Goal: Book appointment/travel/reservation

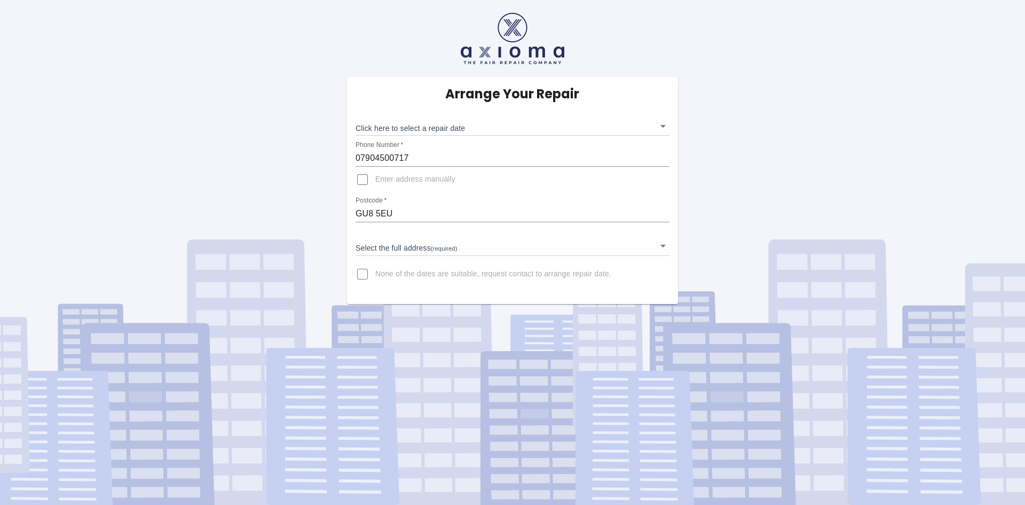
click at [411, 247] on body "Arrange Your Repair Click here to select a repair date ​ Phone Number   * 07904…" at bounding box center [512, 252] width 1025 height 505
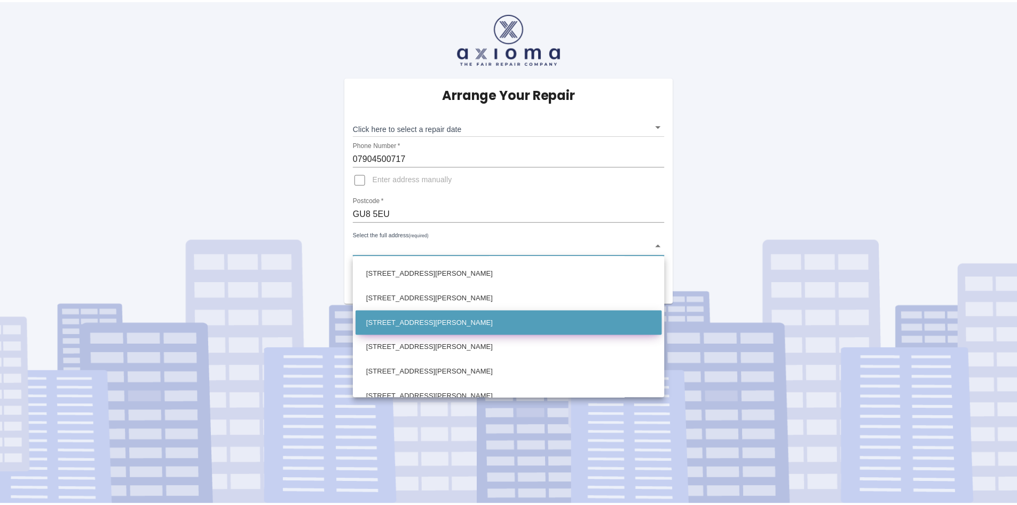
scroll to position [427, 0]
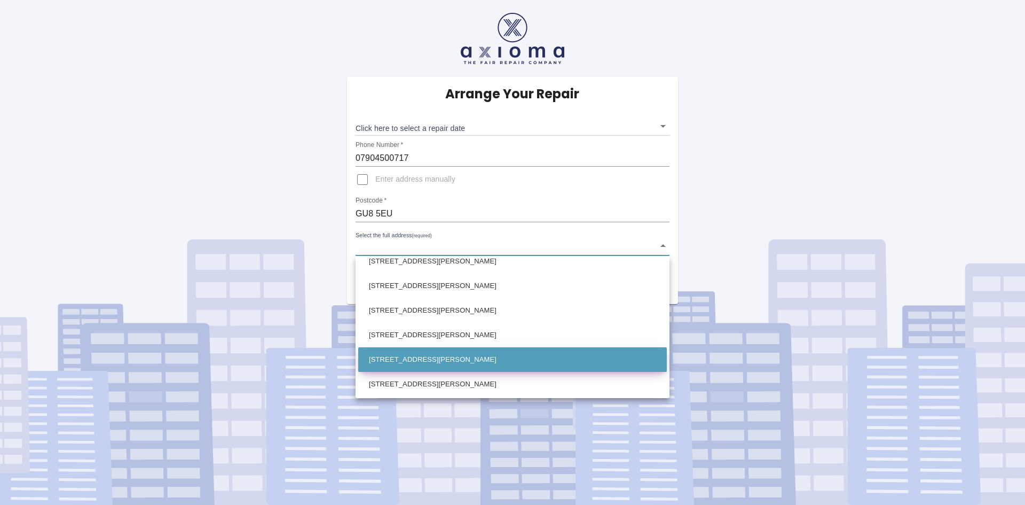
click at [428, 353] on li "[STREET_ADDRESS][PERSON_NAME]" at bounding box center [512, 359] width 309 height 25
type input "[STREET_ADDRESS][PERSON_NAME]"
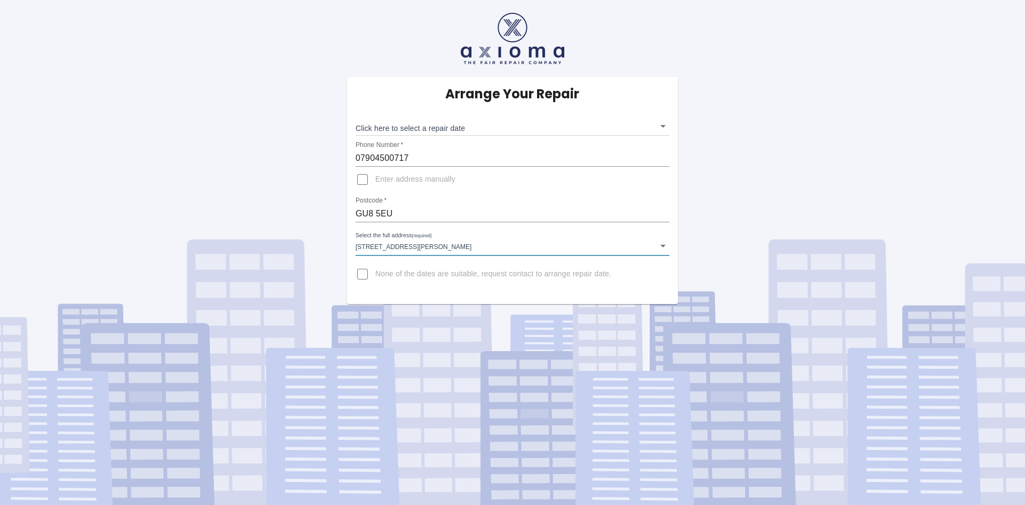
click at [430, 124] on body "Arrange Your Repair Click here to select a repair date ​ Phone Number   * 07904…" at bounding box center [512, 252] width 1025 height 505
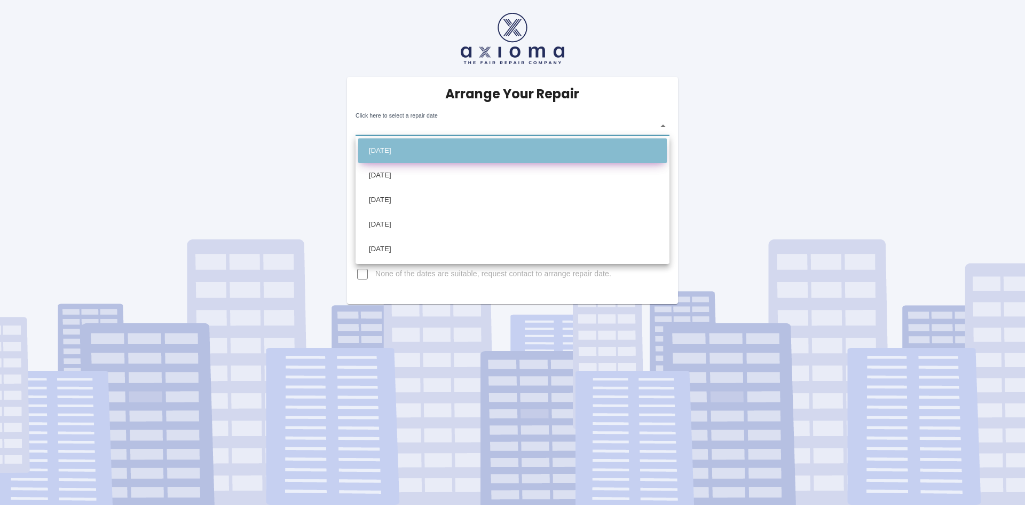
click at [406, 140] on li "[DATE]" at bounding box center [512, 150] width 309 height 25
type input "[DATE]T00:00:00.000Z"
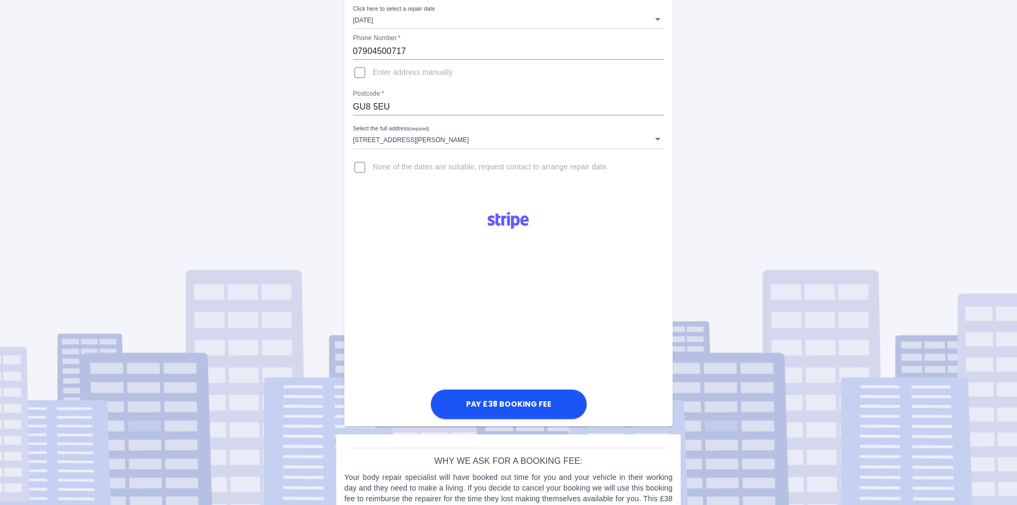
scroll to position [135, 0]
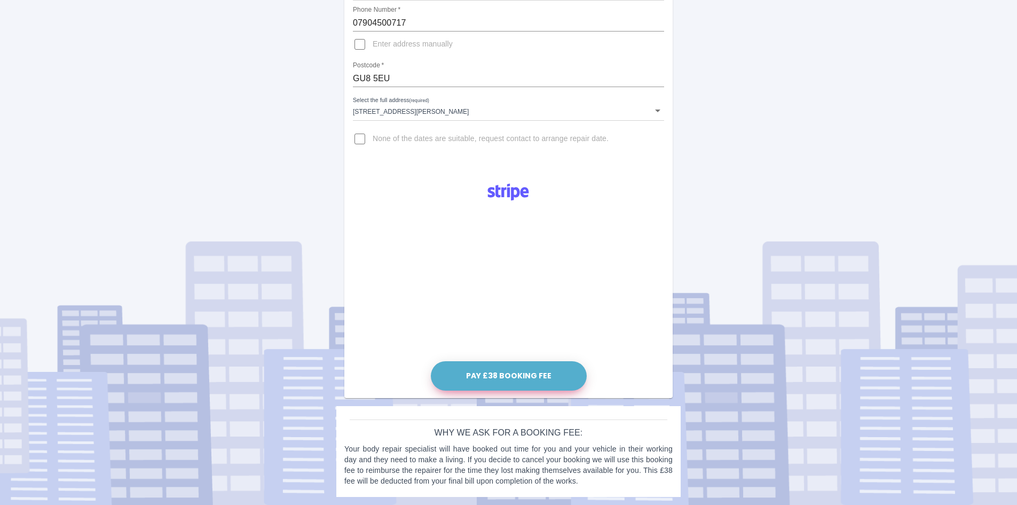
click at [549, 381] on button "Pay £38 Booking Fee" at bounding box center [509, 375] width 156 height 29
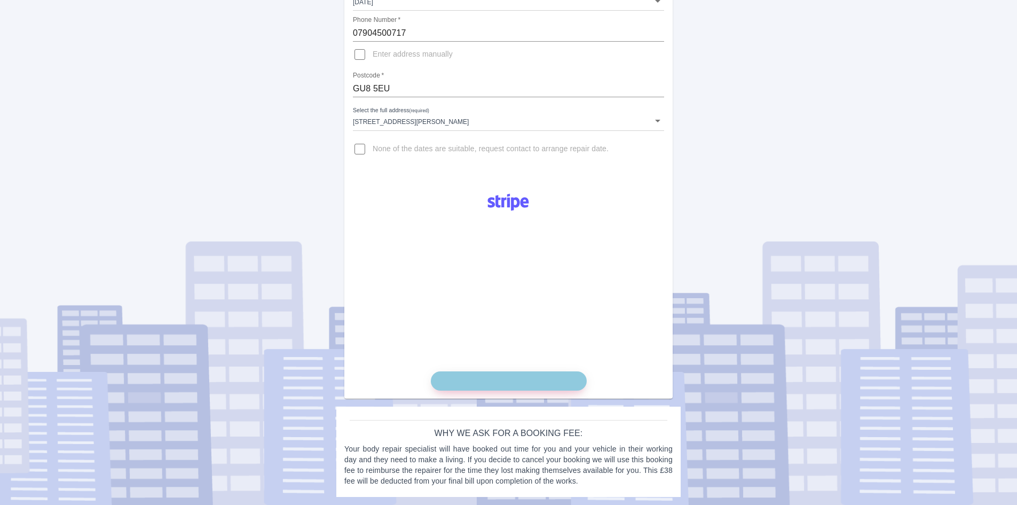
scroll to position [125, 0]
